Goal: Communication & Community: Ask a question

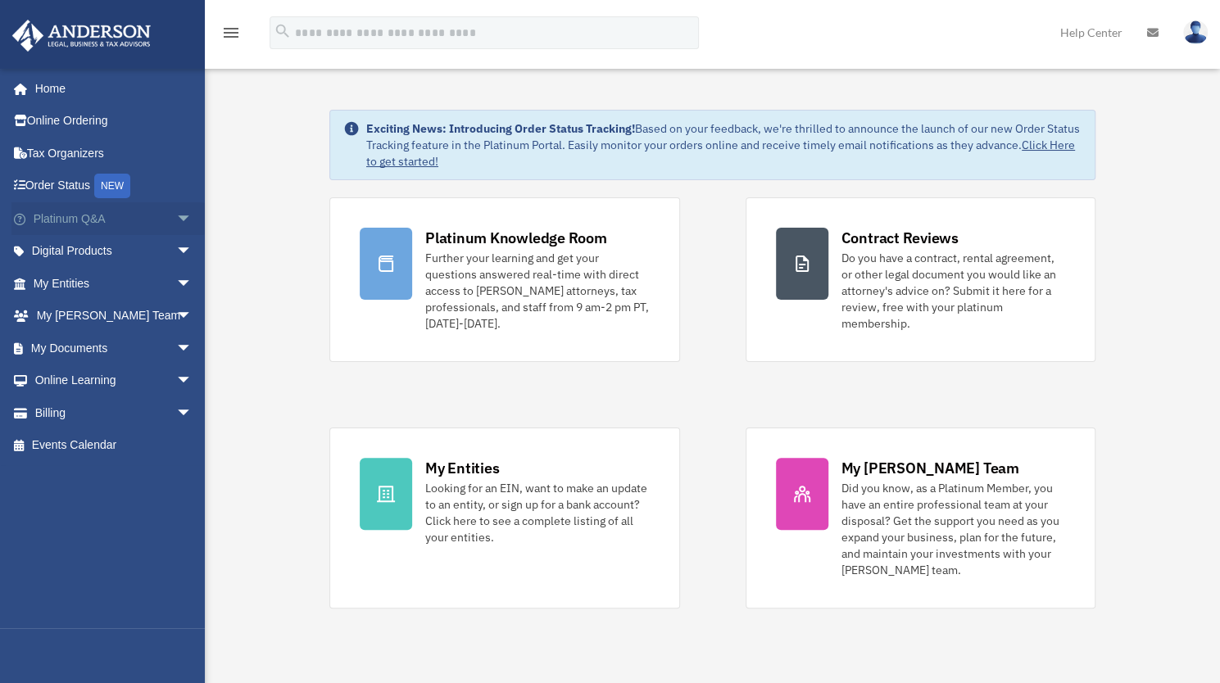
click at [176, 211] on span "arrow_drop_down" at bounding box center [192, 219] width 33 height 34
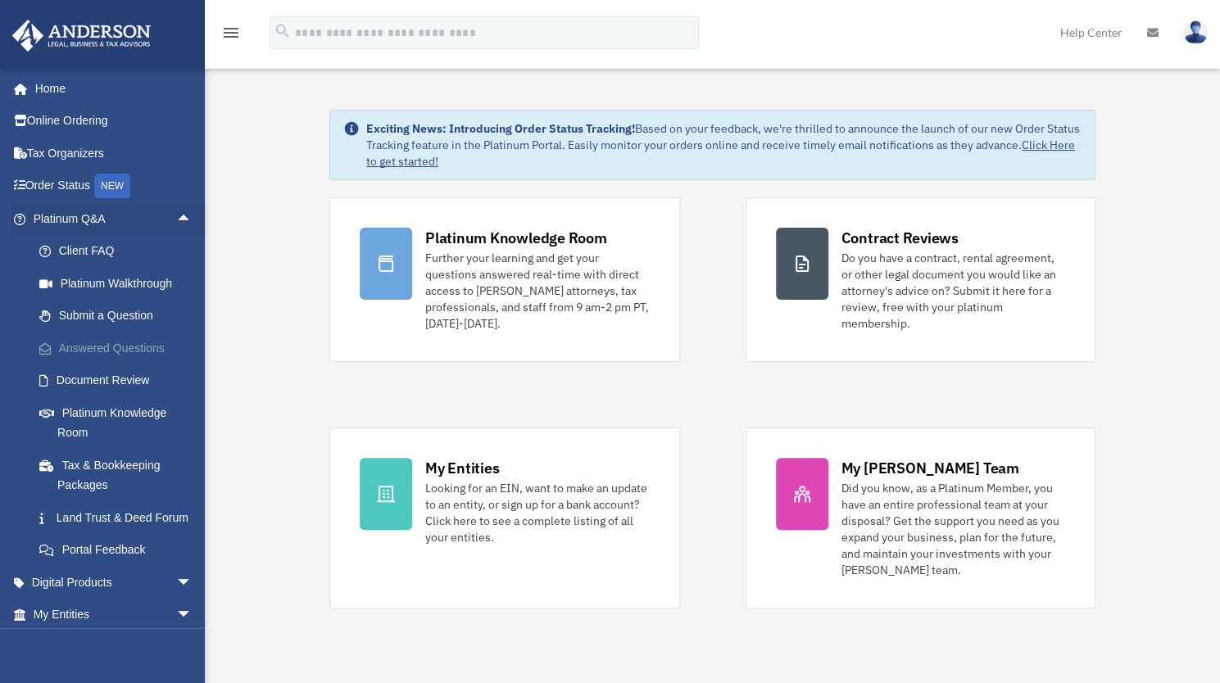
click at [150, 351] on link "Answered Questions" at bounding box center [120, 348] width 194 height 33
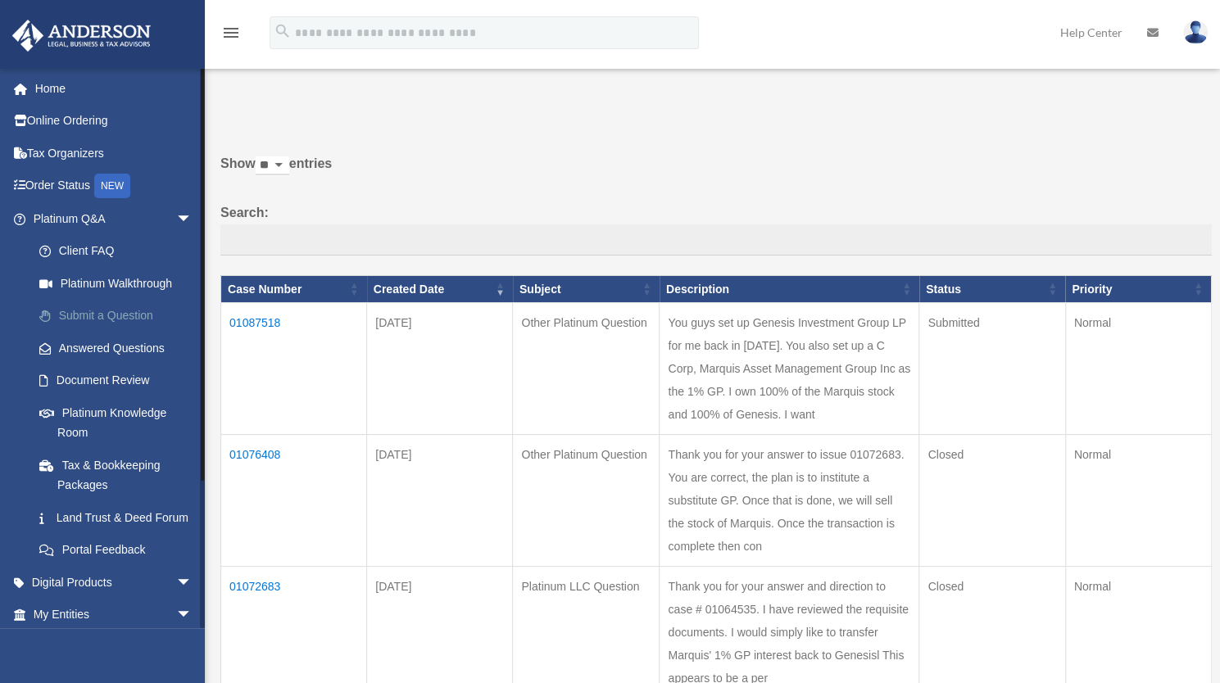
click at [133, 312] on link "Submit a Question" at bounding box center [120, 316] width 194 height 33
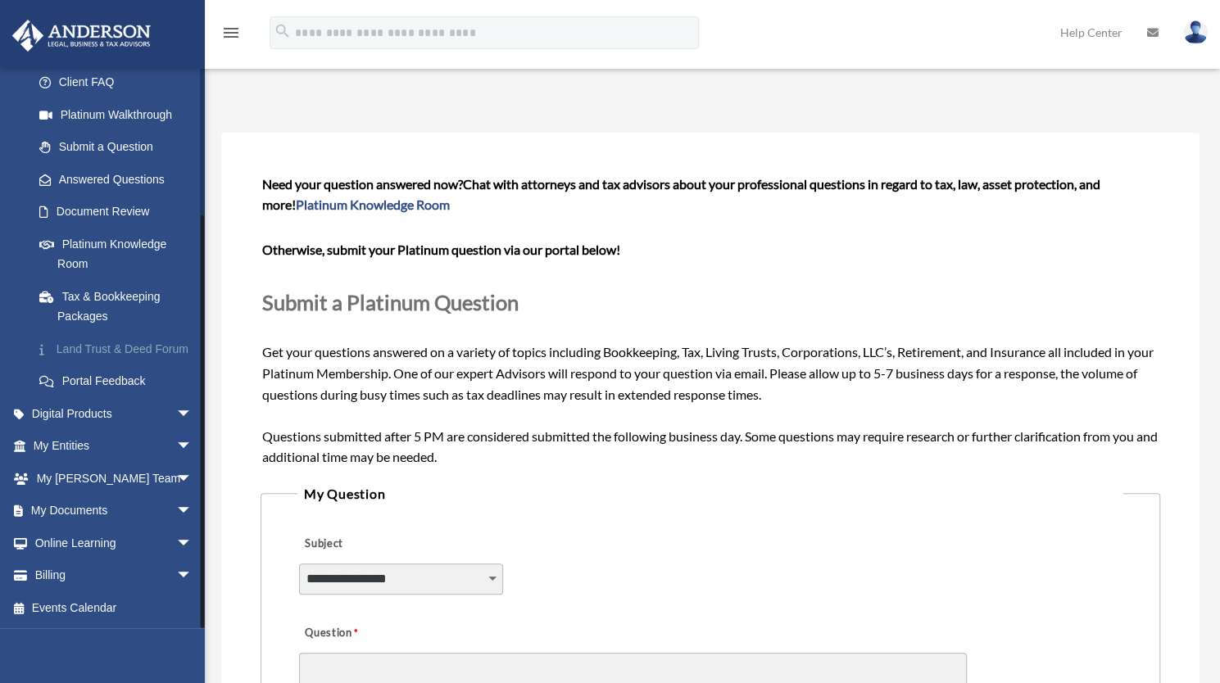
scroll to position [188, 0]
click at [115, 483] on link "My Anderson Team arrow_drop_down" at bounding box center [114, 478] width 206 height 33
click at [176, 478] on span "arrow_drop_down" at bounding box center [192, 479] width 33 height 34
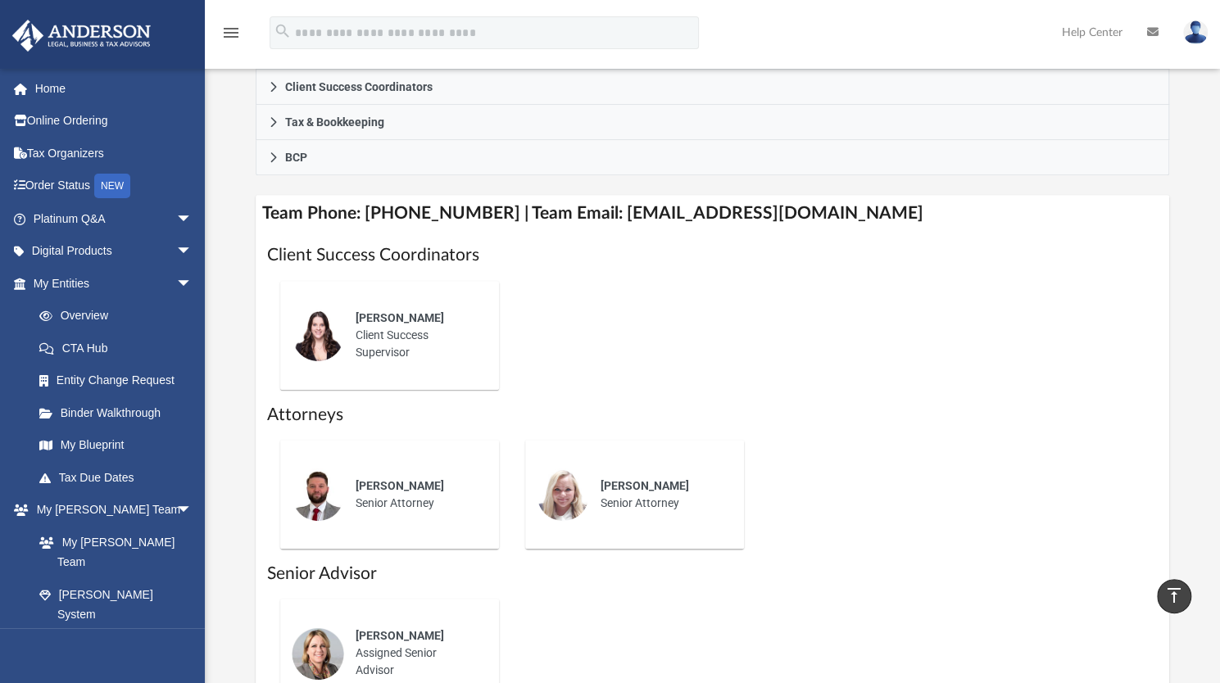
scroll to position [492, 0]
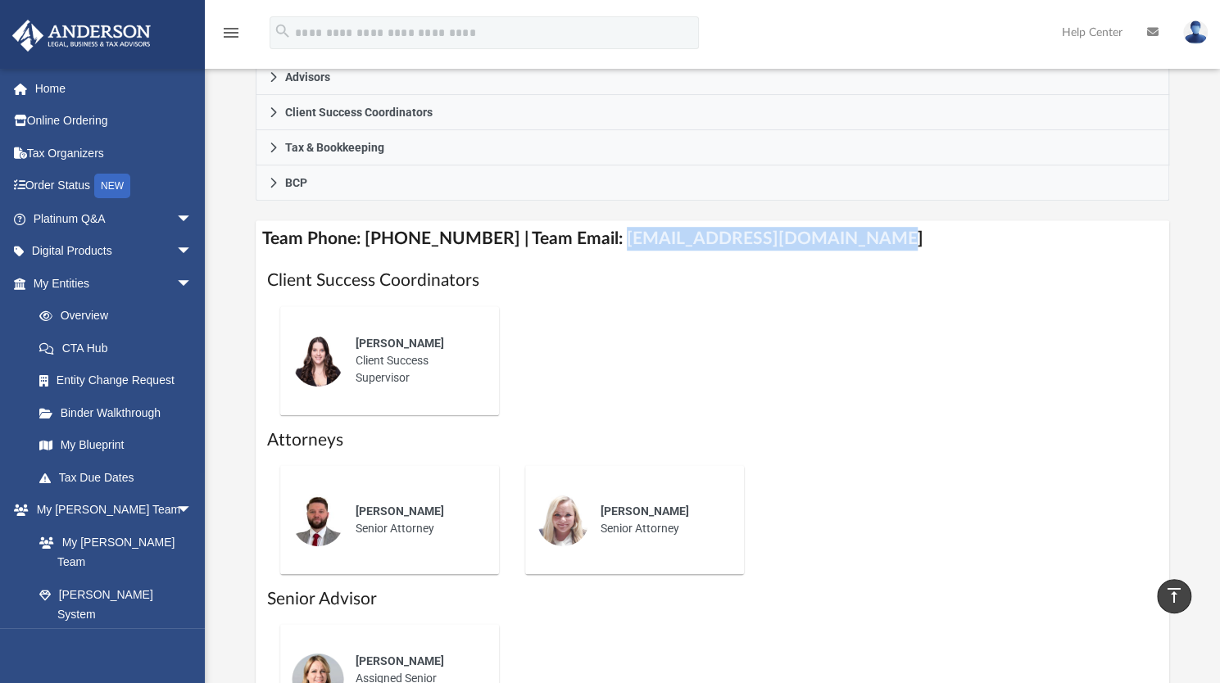
drag, startPoint x: 592, startPoint y: 241, endPoint x: 855, endPoint y: 244, distance: 263.0
click at [855, 244] on h4 "Team Phone: (725) 201-7371 | Team Email: myteam@andersonadvisors.com" at bounding box center [712, 238] width 913 height 37
copy h4 "myteam@andersonadvisors.com"
click at [96, 218] on link "Platinum Q&A arrow_drop_down" at bounding box center [114, 218] width 206 height 33
click at [176, 215] on span "arrow_drop_down" at bounding box center [192, 219] width 33 height 34
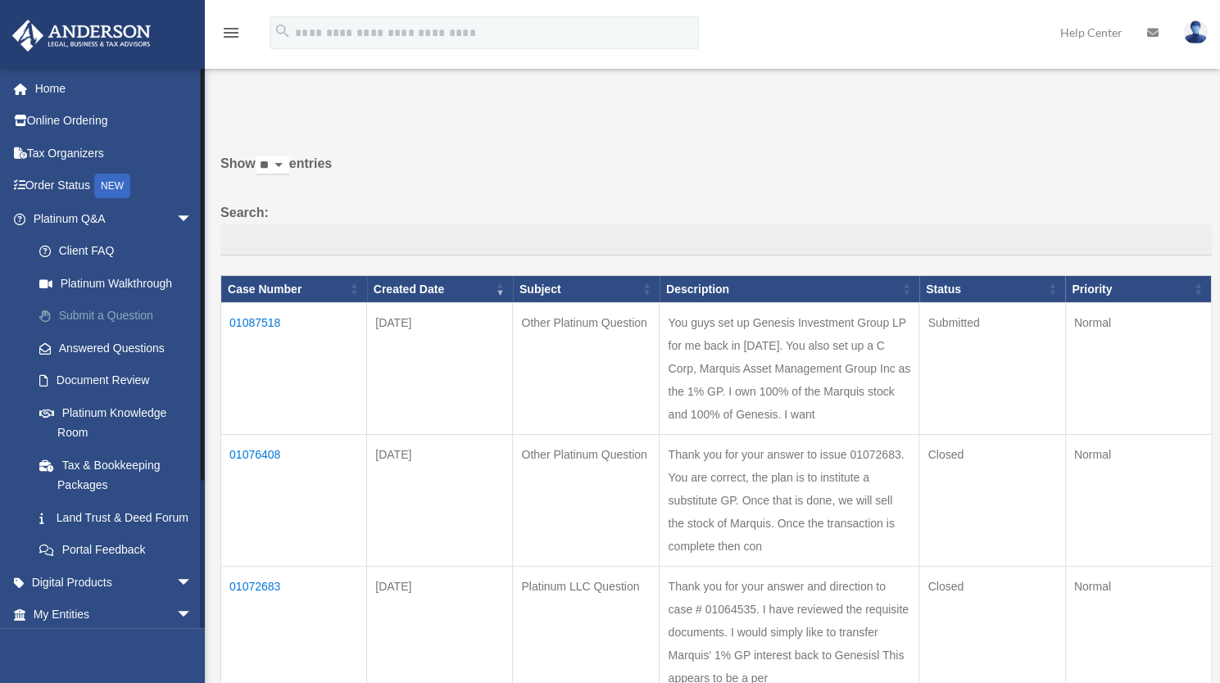
click at [129, 308] on link "Submit a Question" at bounding box center [120, 316] width 194 height 33
click at [129, 313] on link "Submit a Question" at bounding box center [120, 316] width 194 height 33
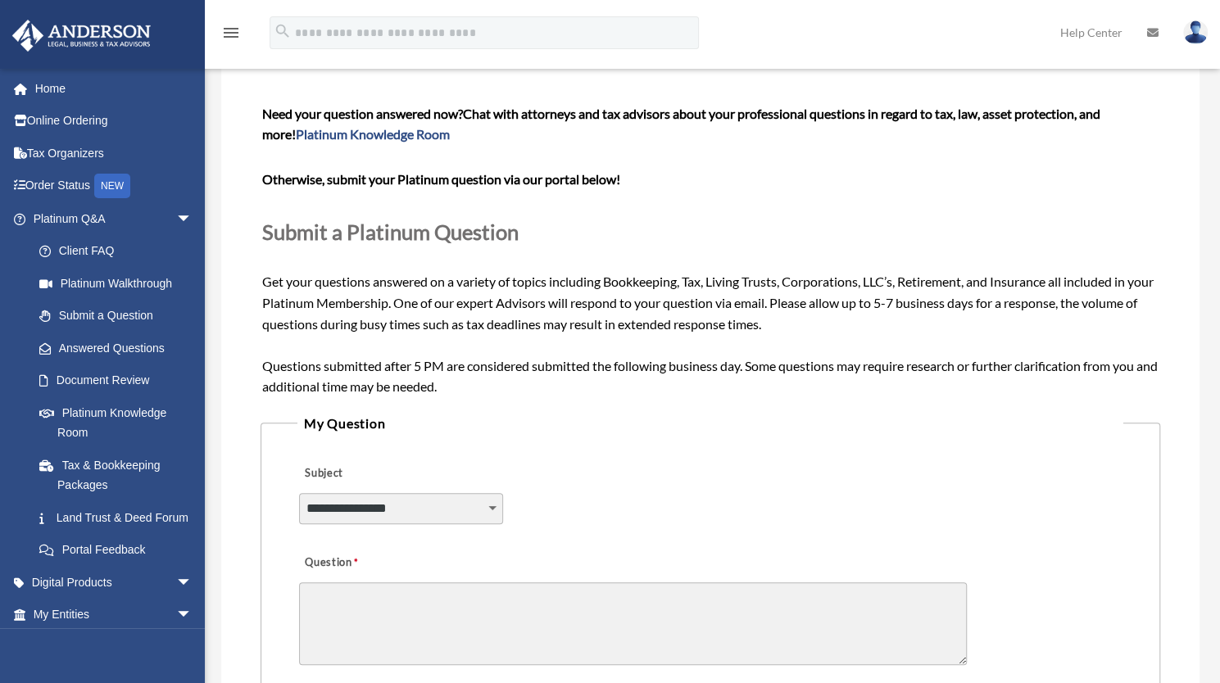
scroll to position [328, 0]
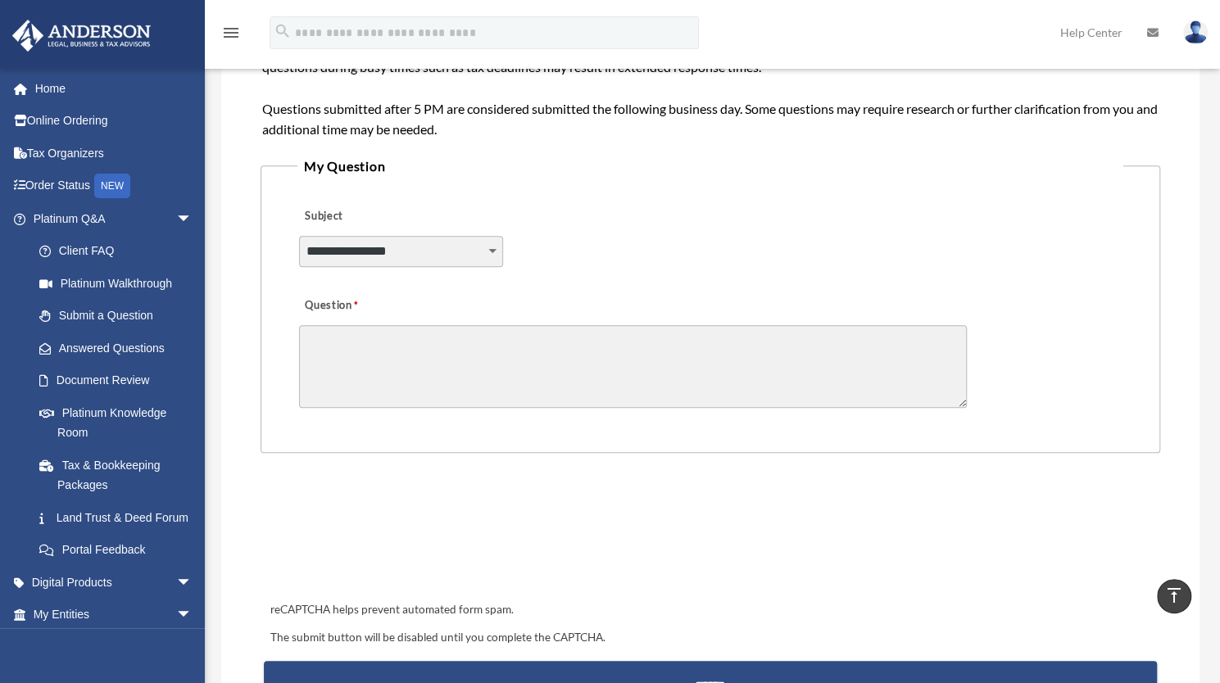
click at [456, 255] on select "**********" at bounding box center [401, 251] width 204 height 31
select select "******"
click at [299, 236] on select "**********" at bounding box center [401, 251] width 204 height 31
drag, startPoint x: 381, startPoint y: 369, endPoint x: 382, endPoint y: 353, distance: 15.6
click at [381, 368] on textarea "Question" at bounding box center [633, 366] width 668 height 83
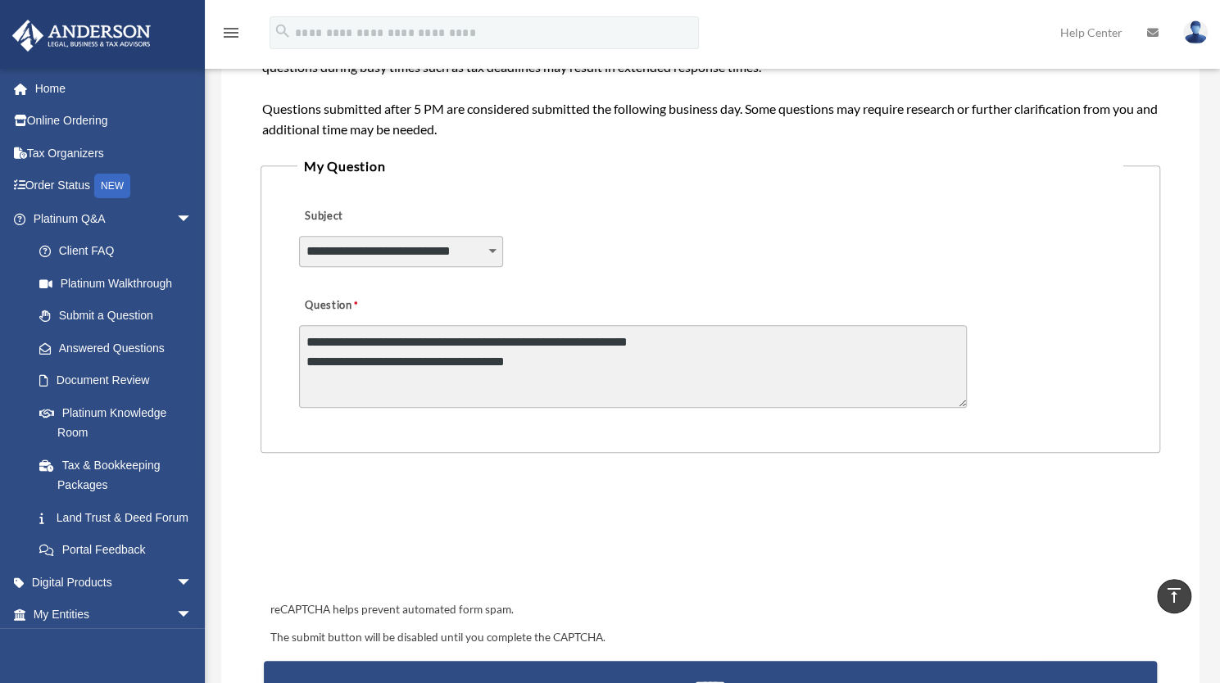
type textarea "**********"
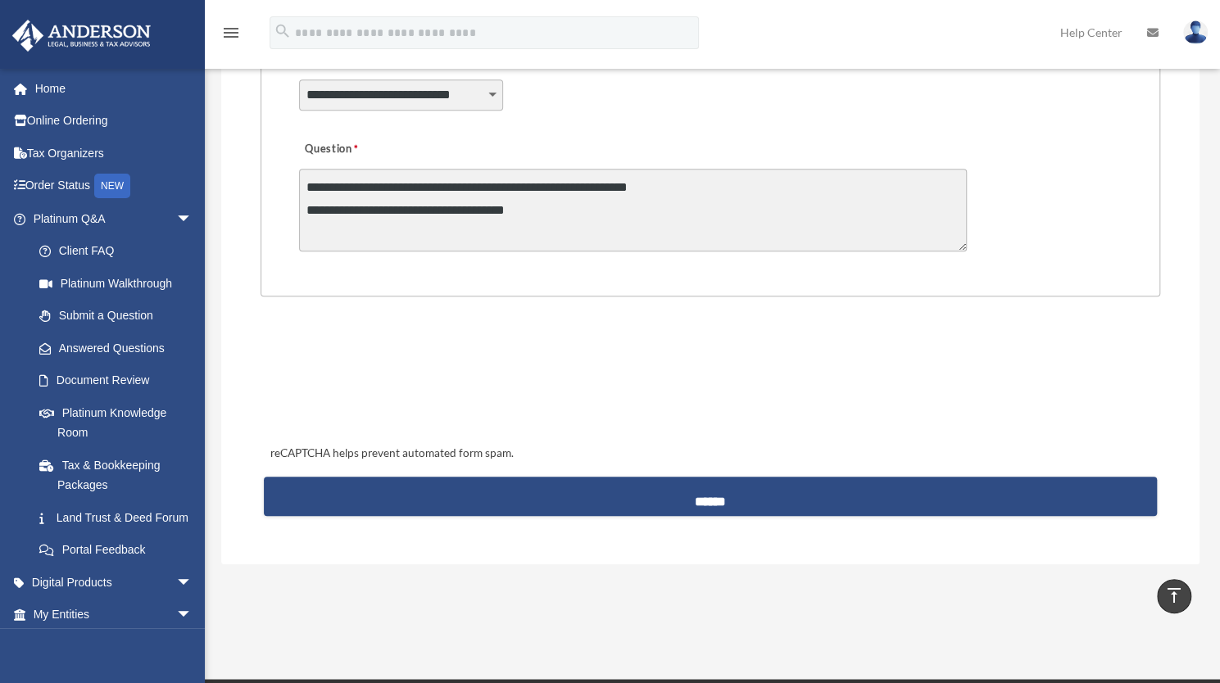
scroll to position [542, 0]
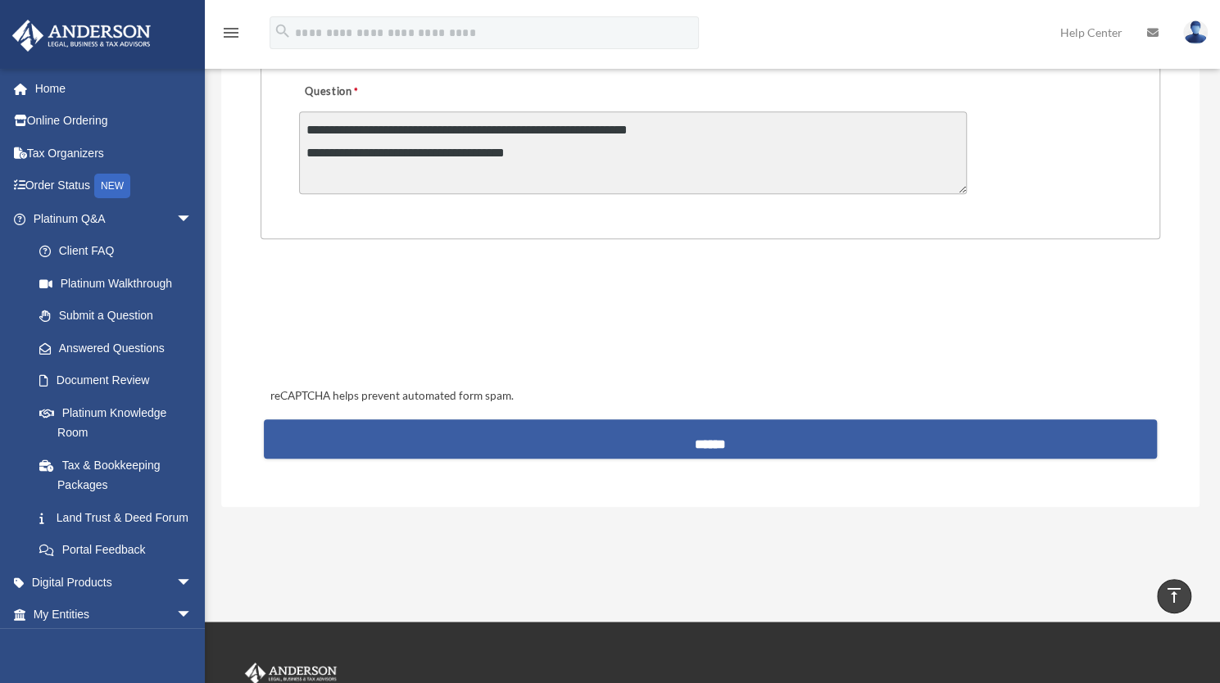
click at [669, 443] on input "******" at bounding box center [711, 438] width 894 height 39
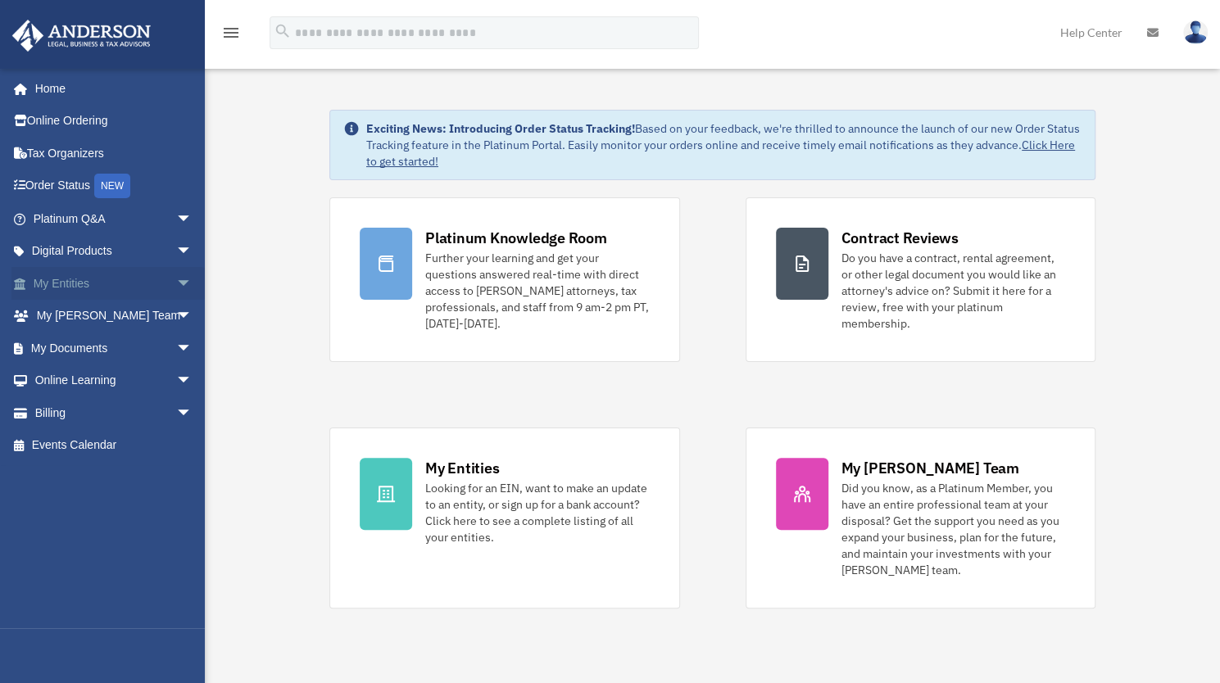
click at [176, 278] on span "arrow_drop_down" at bounding box center [192, 284] width 33 height 34
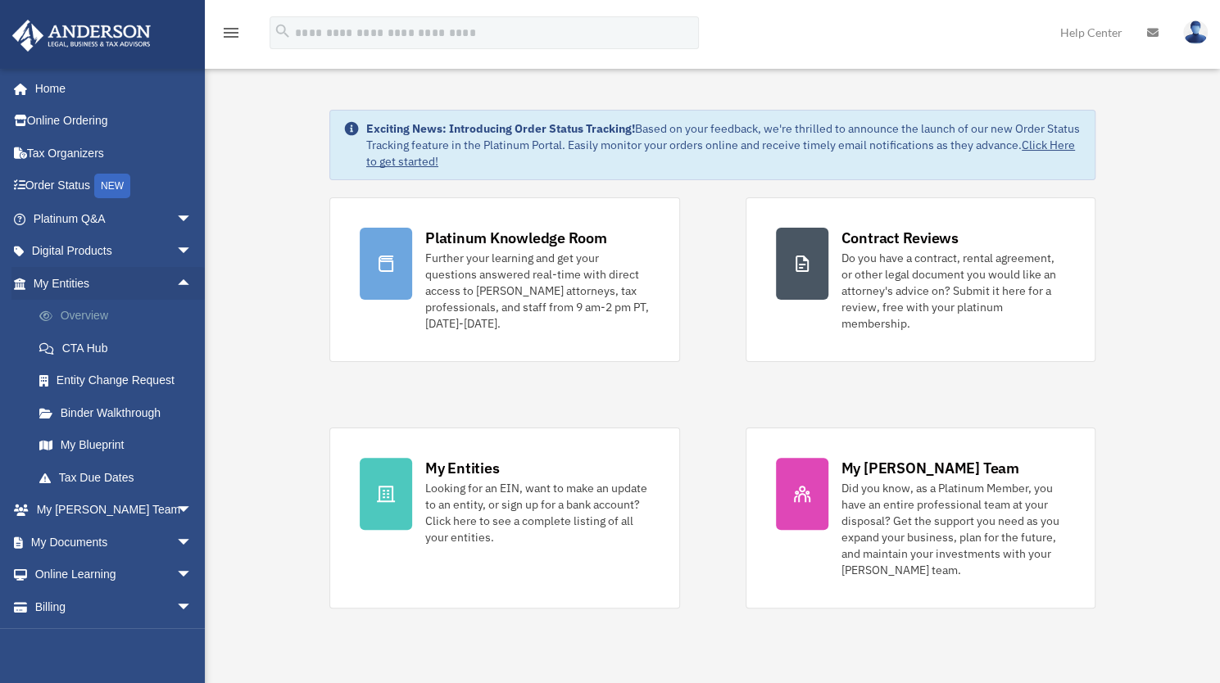
click at [117, 306] on link "Overview" at bounding box center [120, 316] width 194 height 33
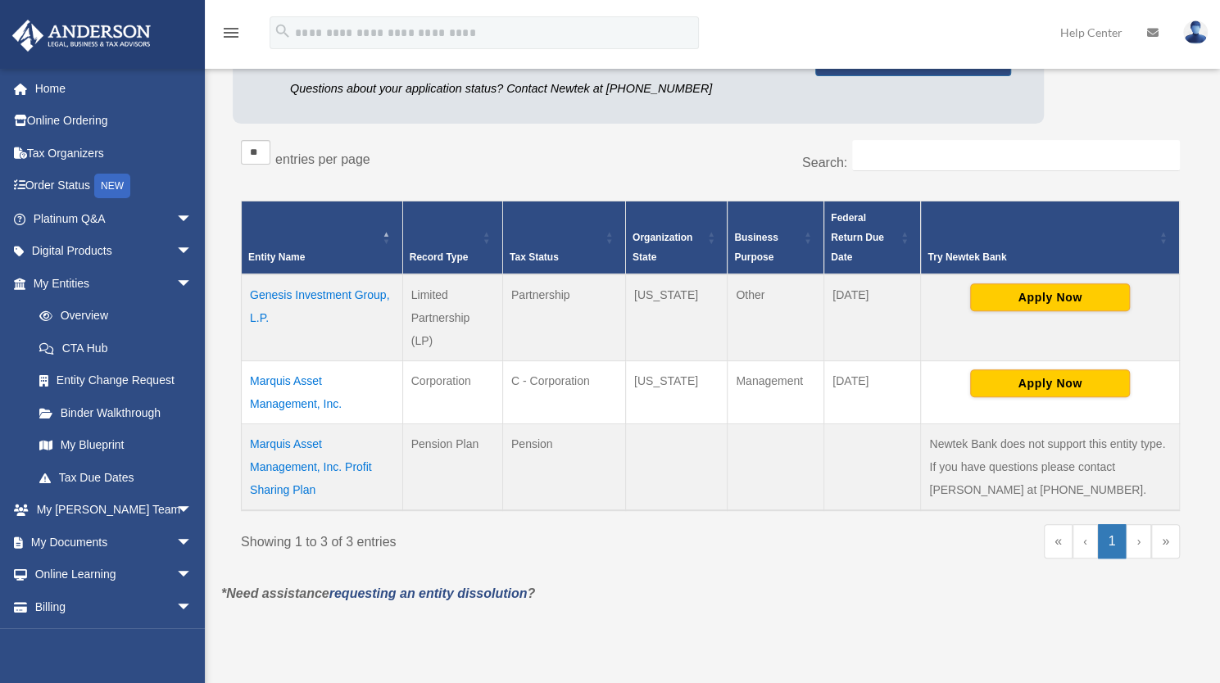
scroll to position [246, 0]
